Goal: Information Seeking & Learning: Learn about a topic

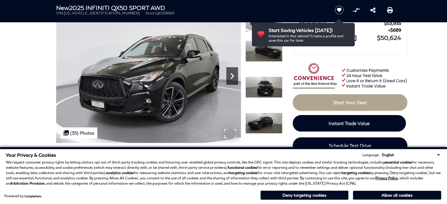
click at [229, 76] on icon "Next" at bounding box center [232, 76] width 12 height 12
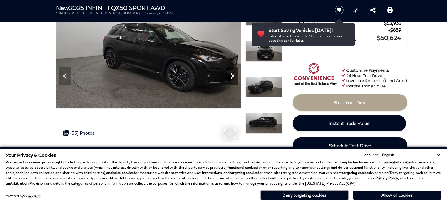
click at [229, 76] on icon "Next" at bounding box center [232, 76] width 12 height 12
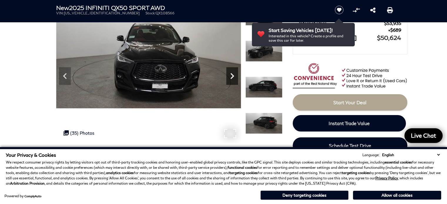
click at [229, 76] on icon "Next" at bounding box center [232, 76] width 12 height 12
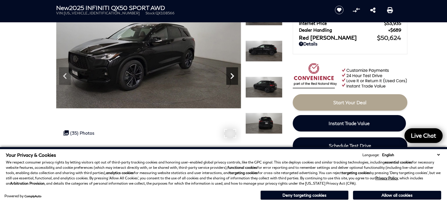
click at [232, 71] on icon "Next" at bounding box center [232, 76] width 12 height 12
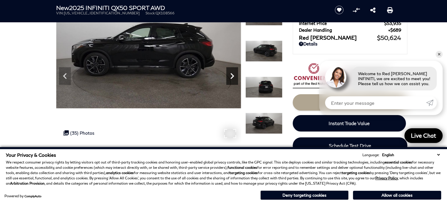
click at [232, 71] on icon "Next" at bounding box center [232, 76] width 12 height 12
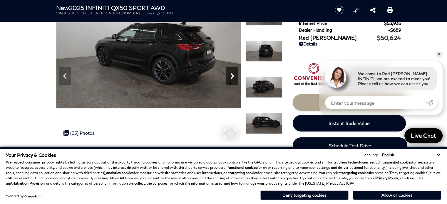
click at [232, 71] on icon "Next" at bounding box center [232, 76] width 12 height 12
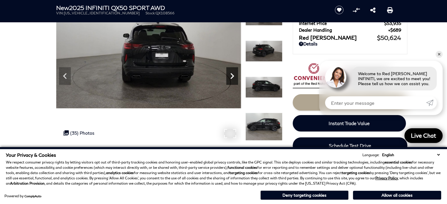
click at [232, 71] on icon "Next" at bounding box center [232, 76] width 12 height 12
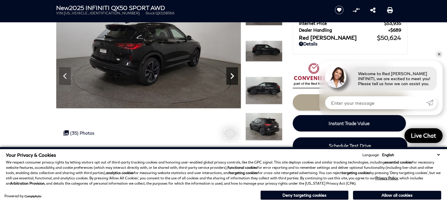
click at [232, 71] on icon "Next" at bounding box center [232, 76] width 12 height 12
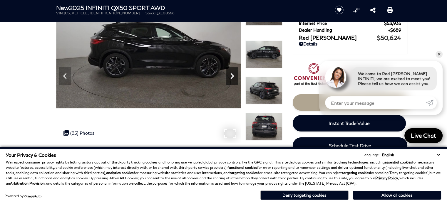
click at [232, 71] on icon "Next" at bounding box center [232, 76] width 12 height 12
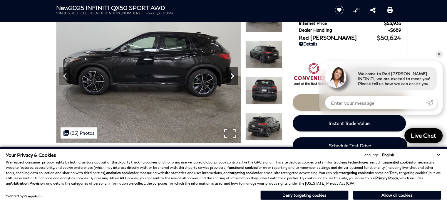
click at [232, 71] on icon "Next" at bounding box center [232, 76] width 12 height 12
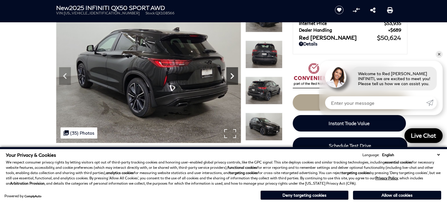
click at [232, 71] on icon "Next" at bounding box center [232, 76] width 12 height 12
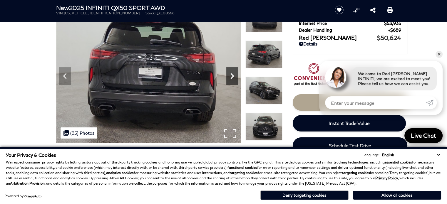
click at [232, 71] on icon "Next" at bounding box center [232, 76] width 12 height 12
